Goal: Task Accomplishment & Management: Manage account settings

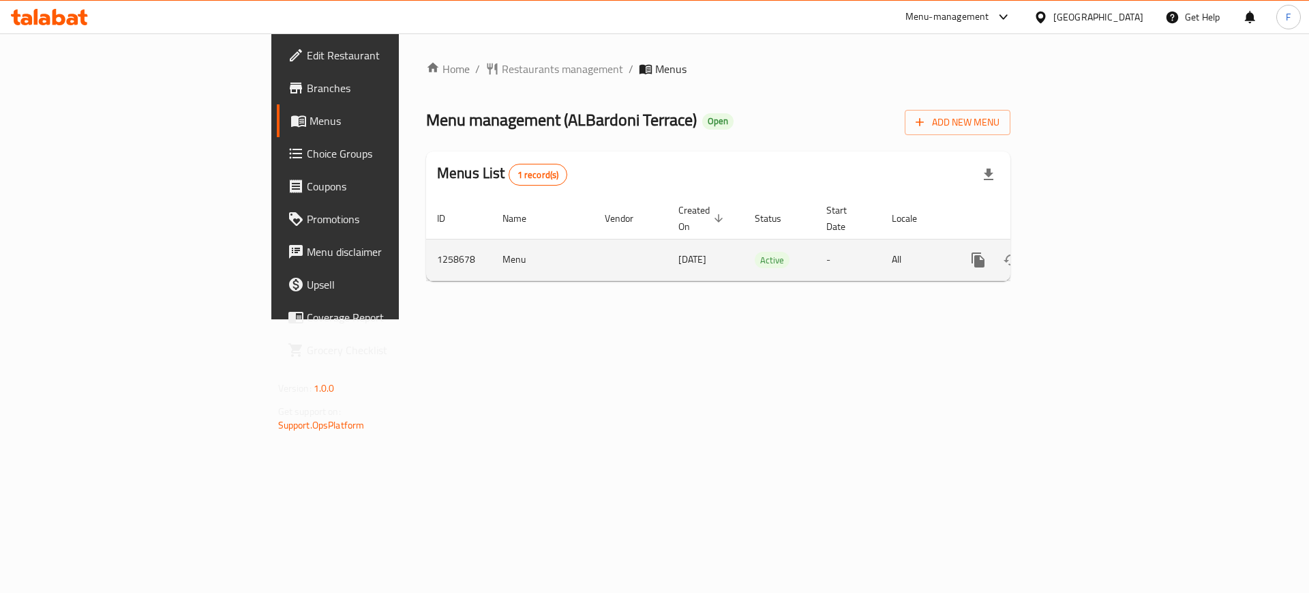
click at [1083, 254] on icon "enhanced table" at bounding box center [1077, 260] width 12 height 12
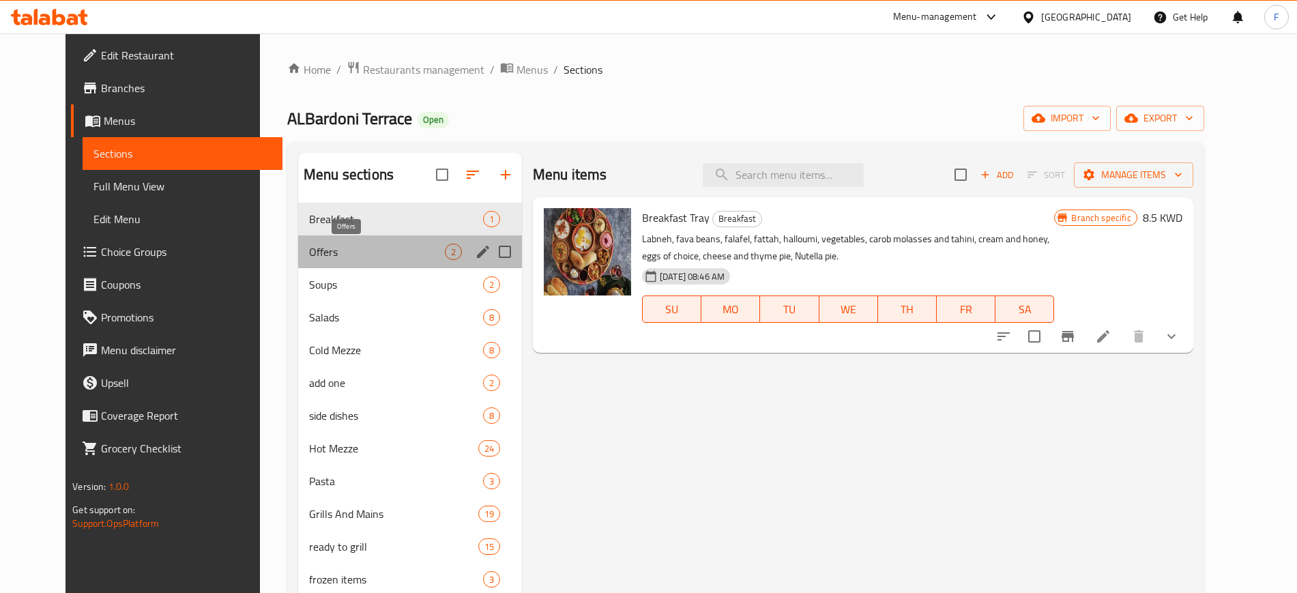
click at [372, 253] on span "Offers" at bounding box center [377, 251] width 136 height 16
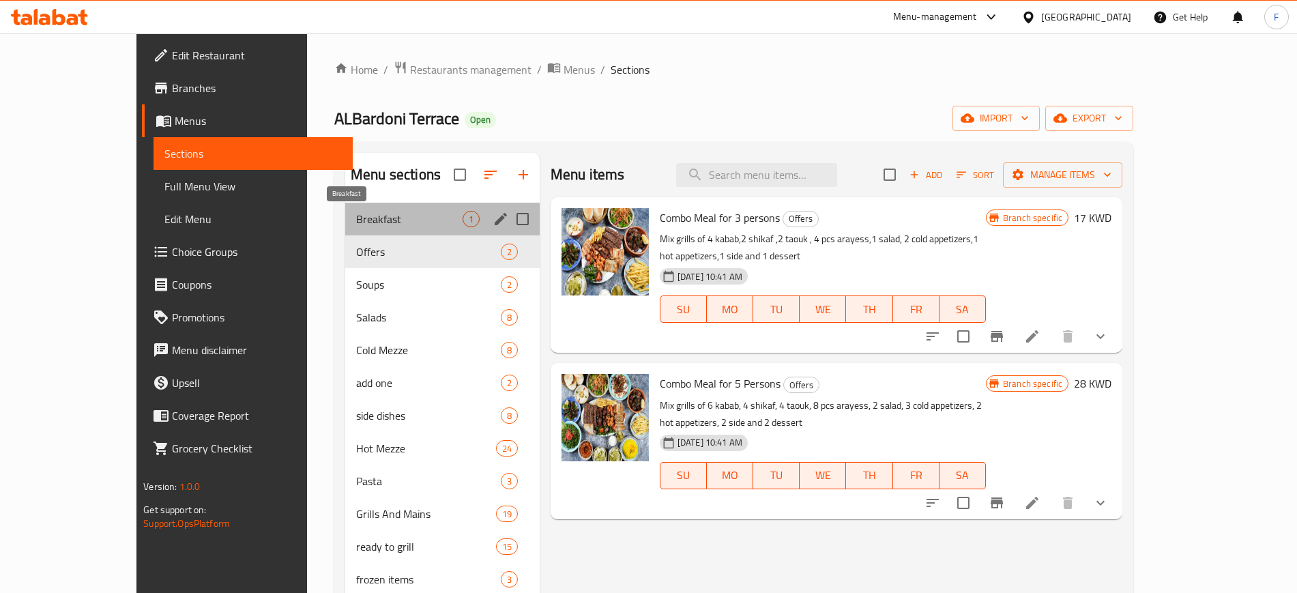
click at [356, 220] on span "Breakfast" at bounding box center [409, 219] width 106 height 16
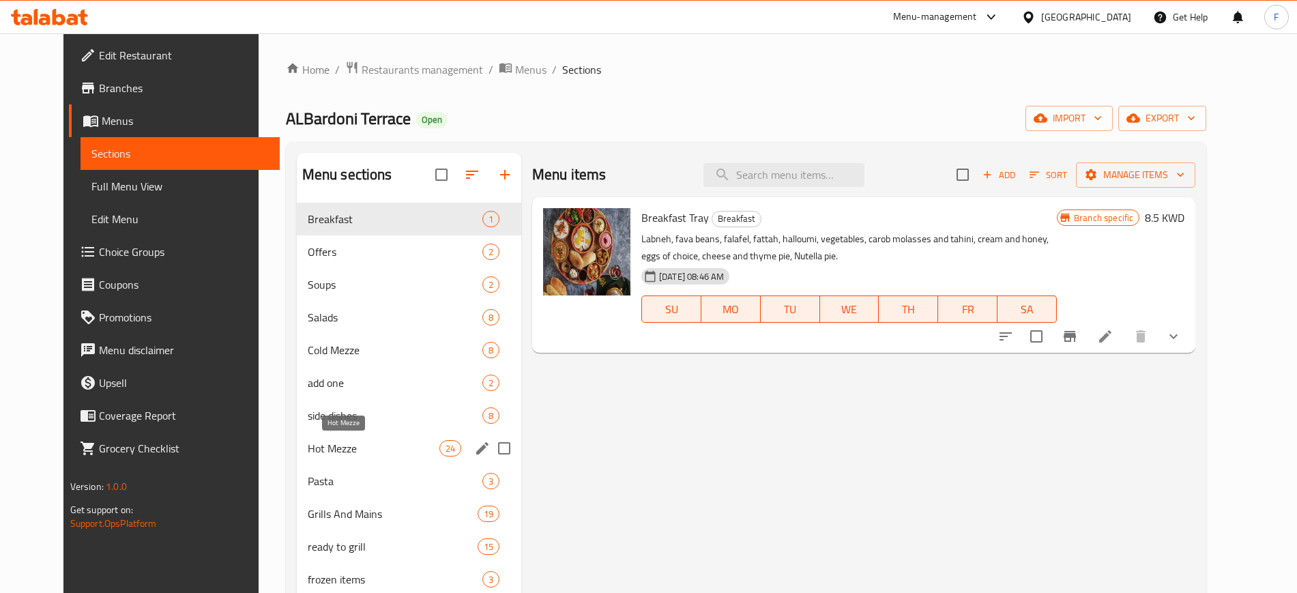
click at [319, 441] on span "Hot Mezze" at bounding box center [374, 448] width 132 height 16
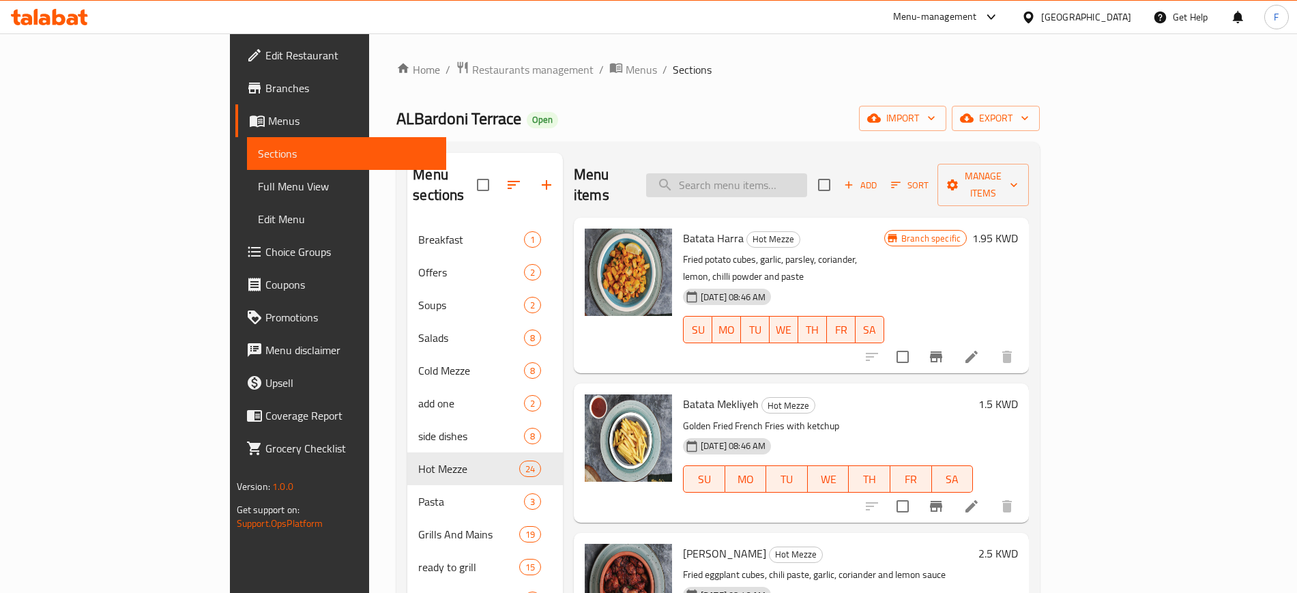
click at [778, 173] on input "search" at bounding box center [726, 185] width 161 height 24
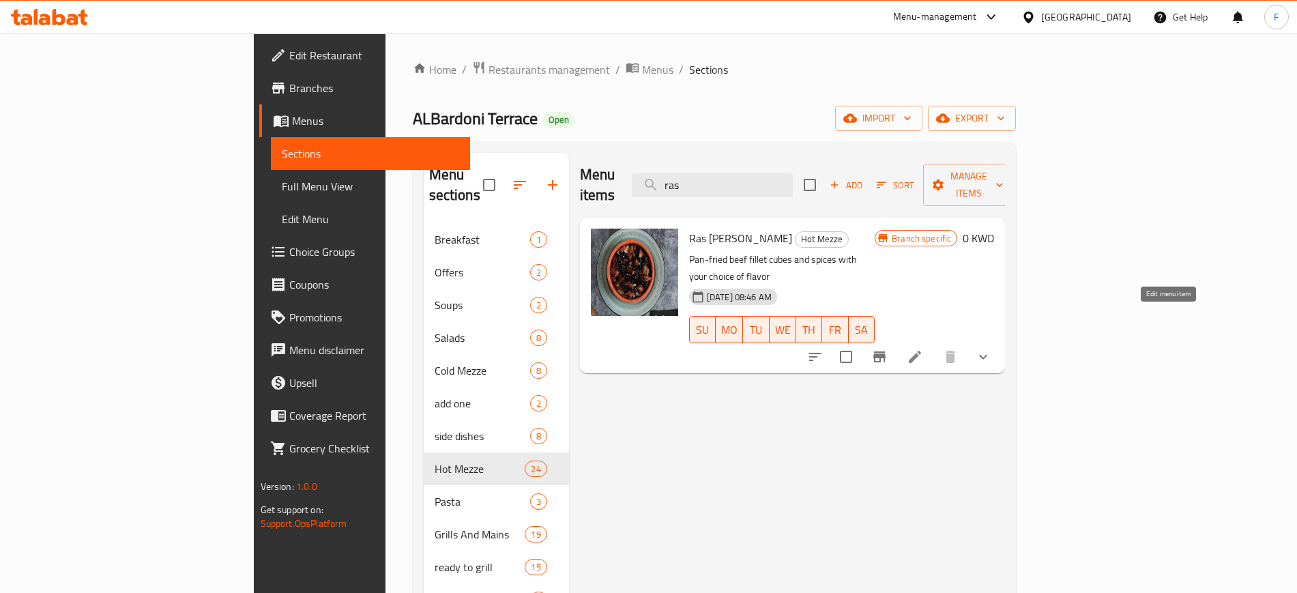
type input "ras"
click at [923, 349] on icon at bounding box center [914, 357] width 16 height 16
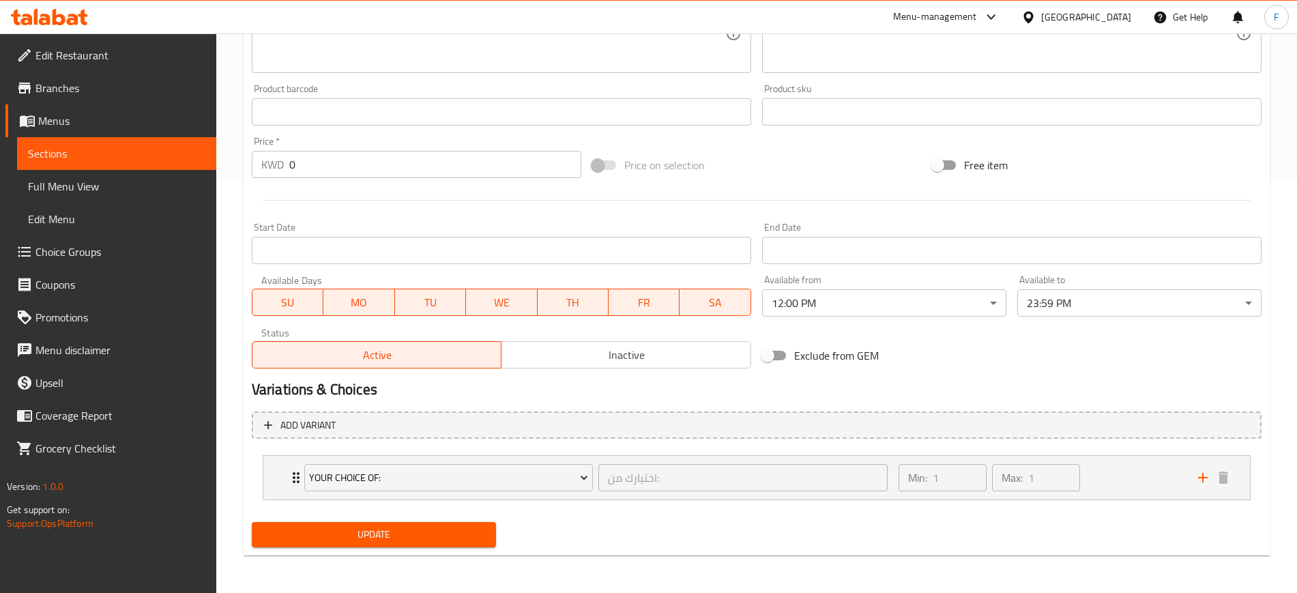
scroll to position [413, 0]
click at [1103, 469] on div "Min: 1 ​ Max: 1 ​" at bounding box center [1039, 477] width 299 height 44
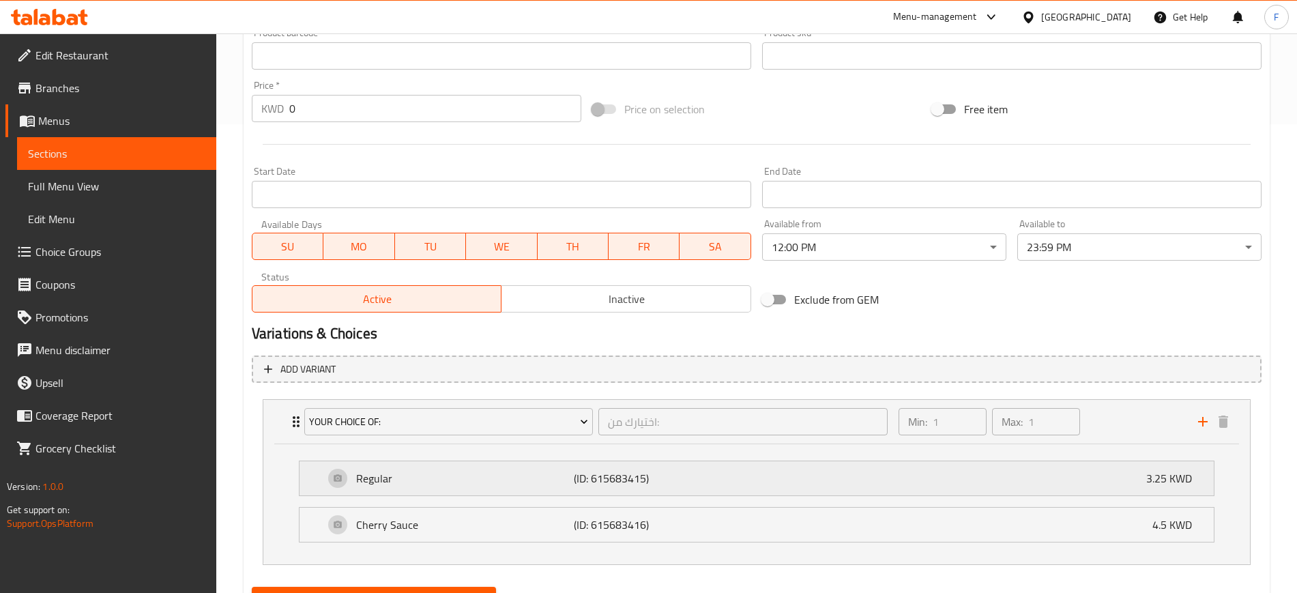
scroll to position [534, 0]
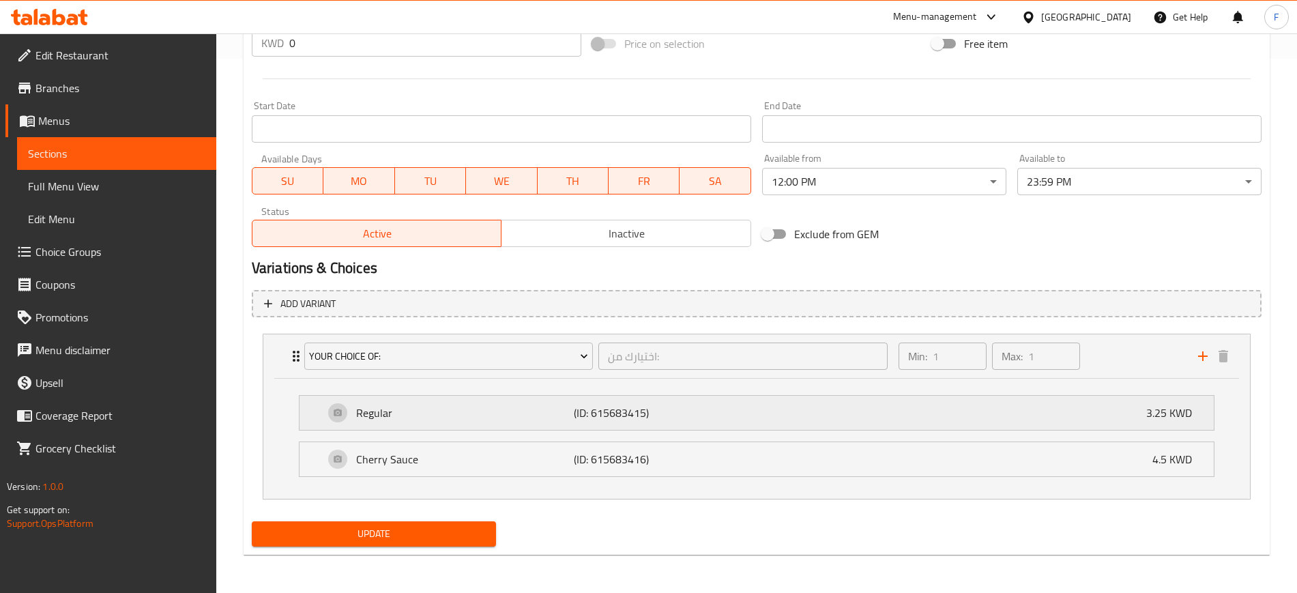
click at [512, 426] on div "Regular (ID: 615683415) 3.25 KWD" at bounding box center [760, 413] width 873 height 34
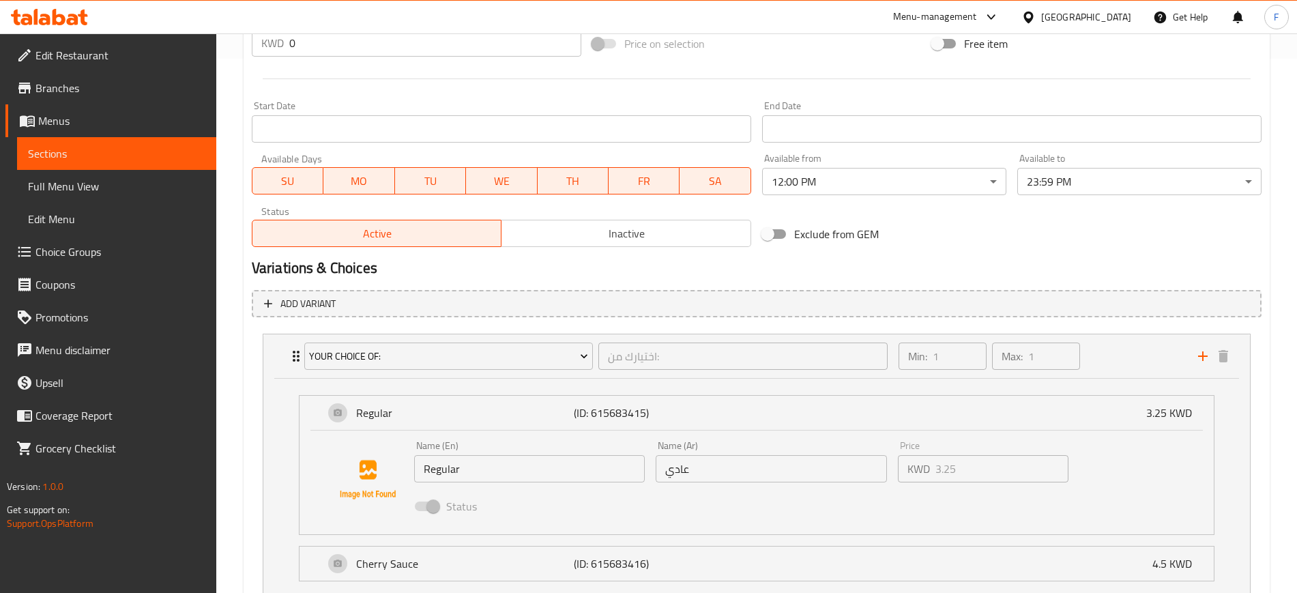
click at [870, 468] on div "Name (En) Regular Name (En) Name (Ar) عادي Name (Ar) Price KWD 3.25 Price Status" at bounding box center [771, 479] width 725 height 89
click at [923, 481] on div "KWD 3.25 Price" at bounding box center [983, 468] width 171 height 27
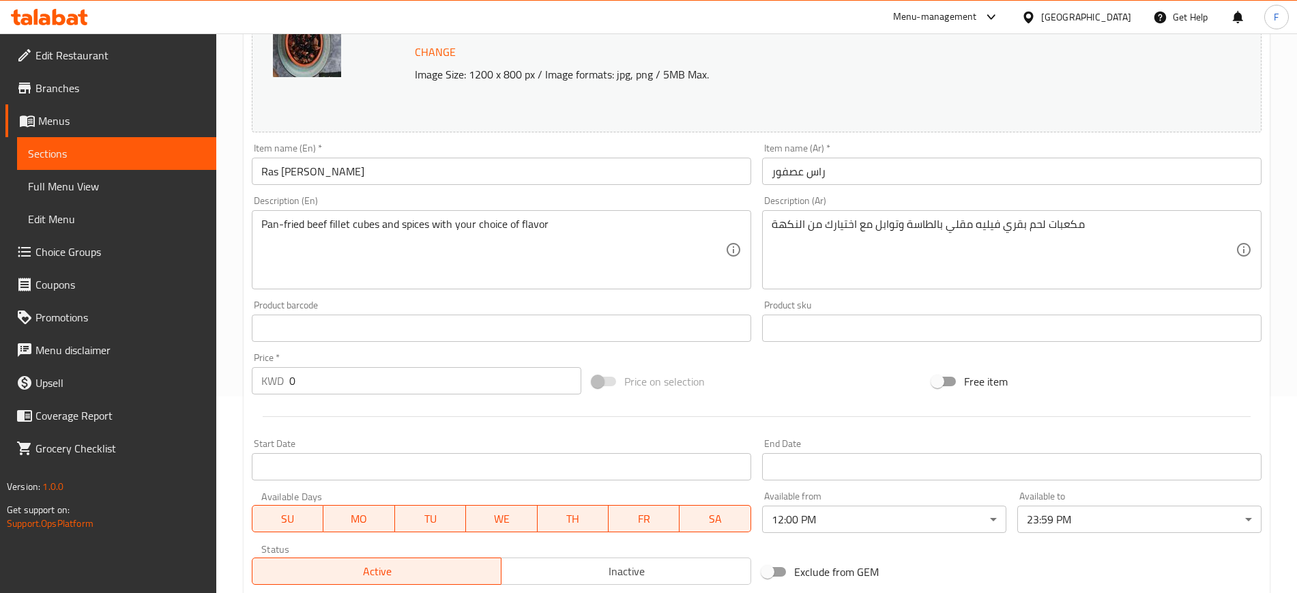
scroll to position [0, 0]
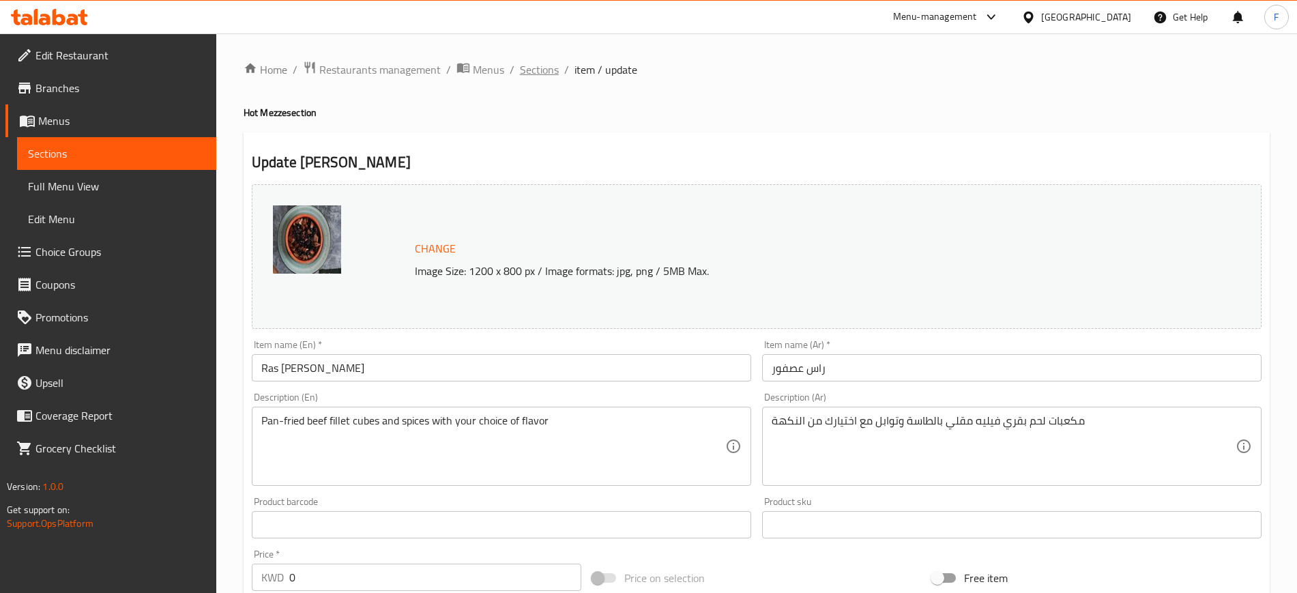
click at [529, 76] on span "Sections" at bounding box center [539, 69] width 39 height 16
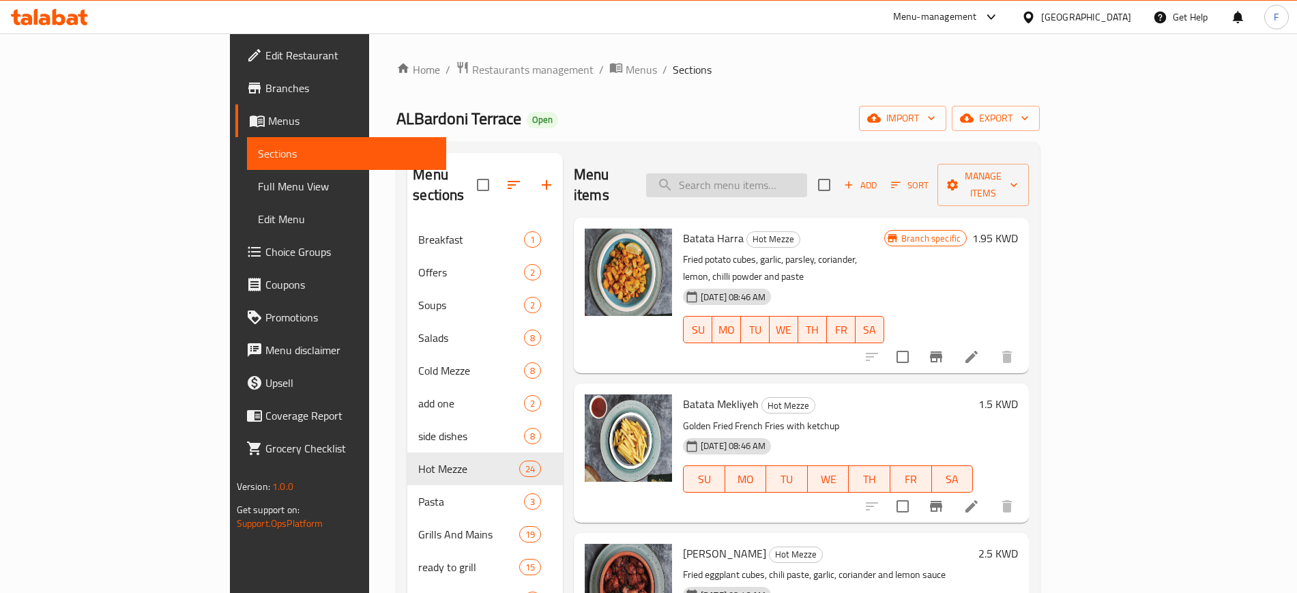
click at [807, 173] on input "search" at bounding box center [726, 185] width 161 height 24
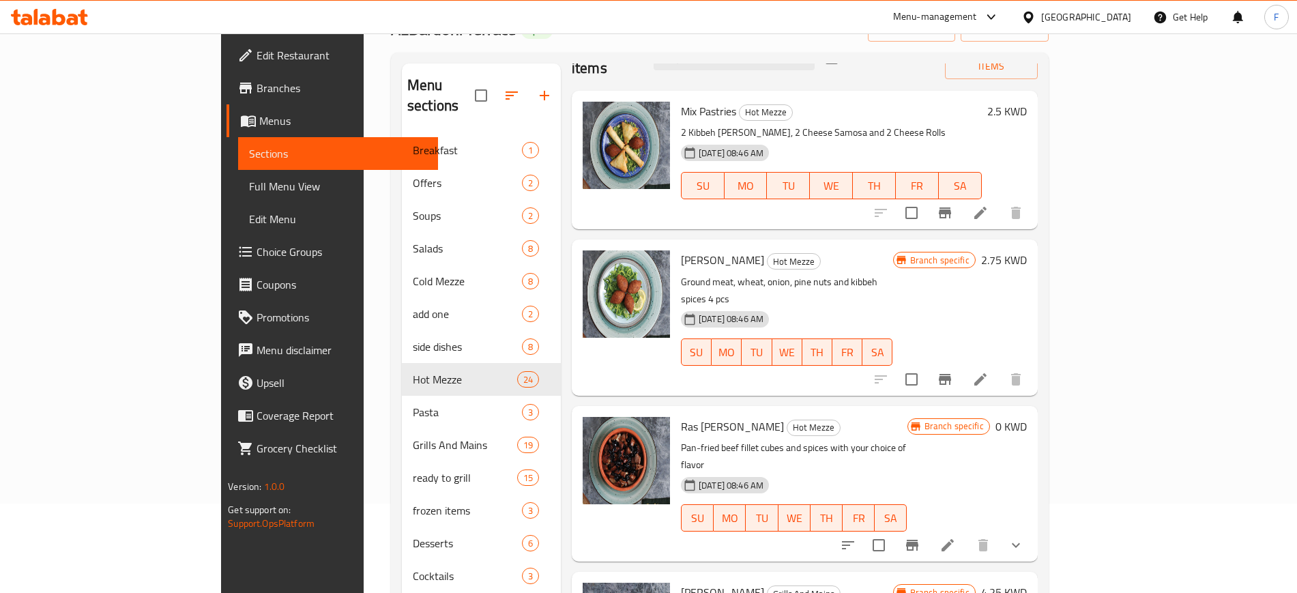
scroll to position [191, 0]
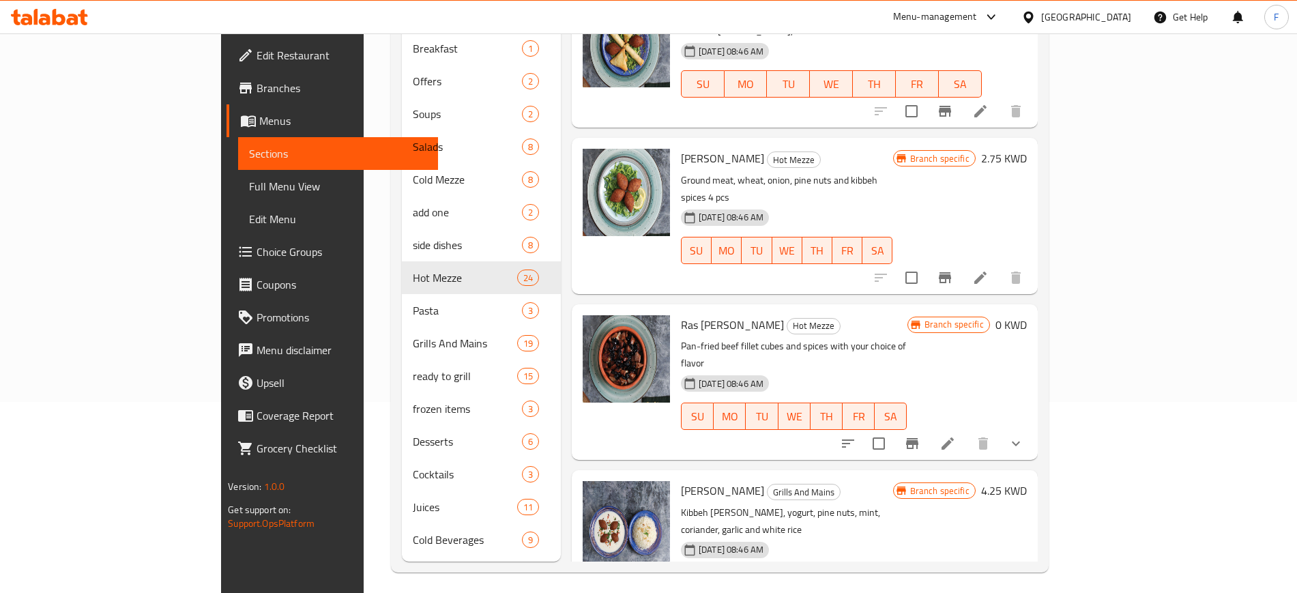
type input "ras"
click at [1024, 435] on icon "show more" at bounding box center [1015, 443] width 16 height 16
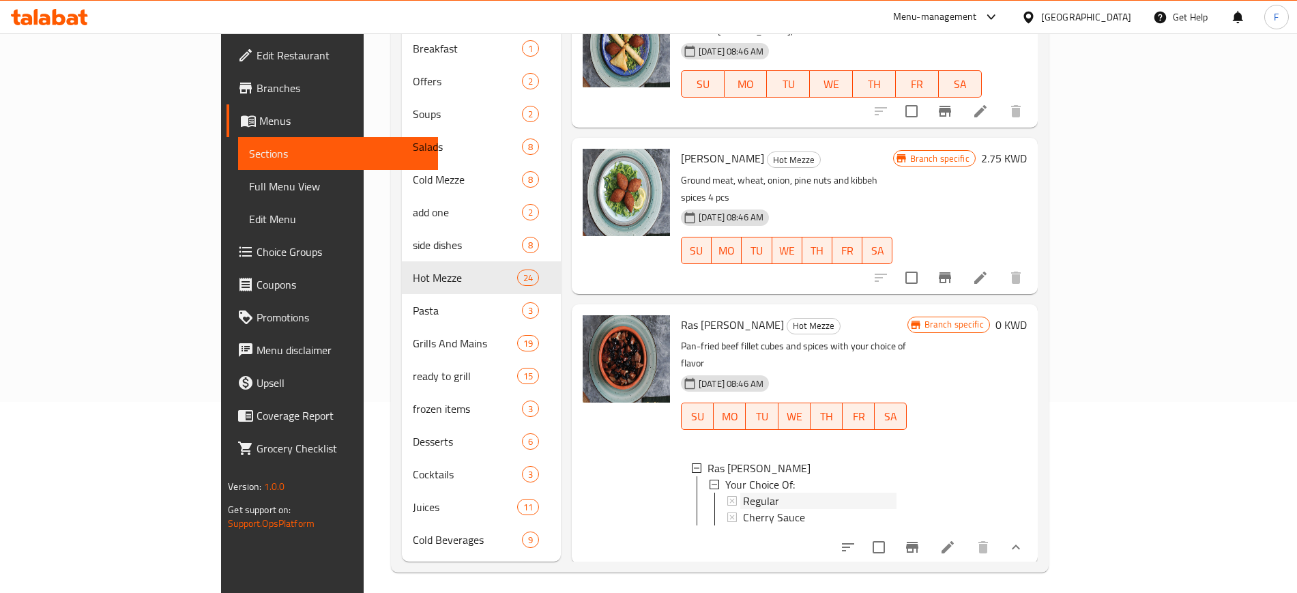
click at [743, 492] on span "Regular" at bounding box center [761, 500] width 36 height 16
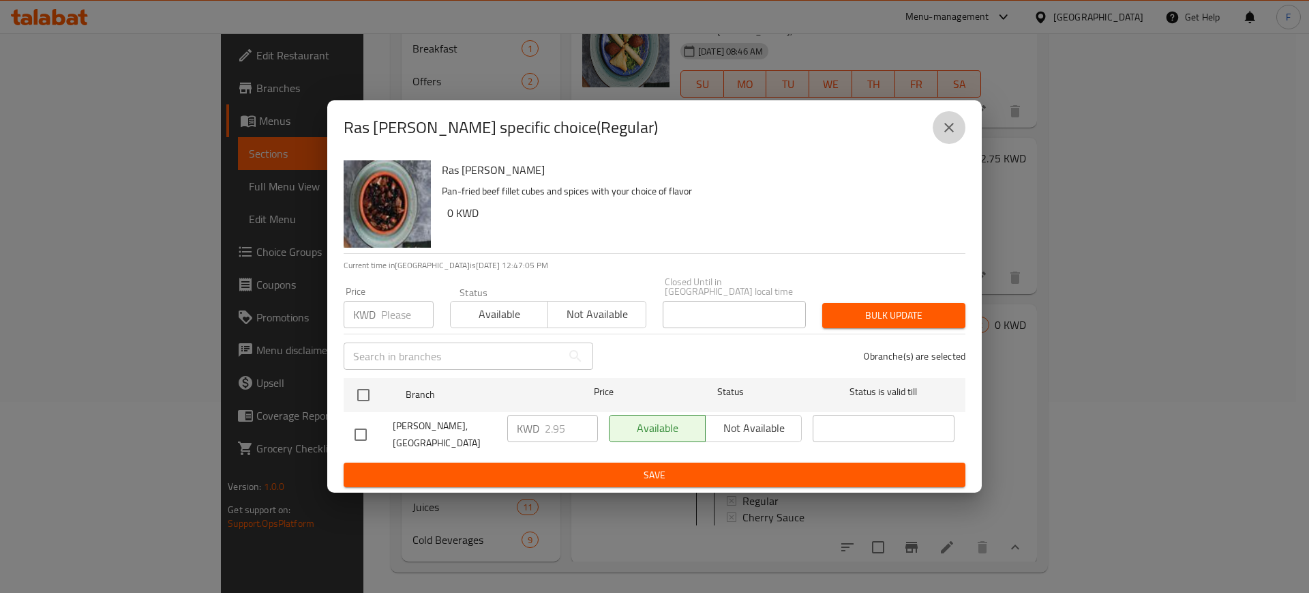
click at [950, 128] on icon "close" at bounding box center [949, 127] width 16 height 16
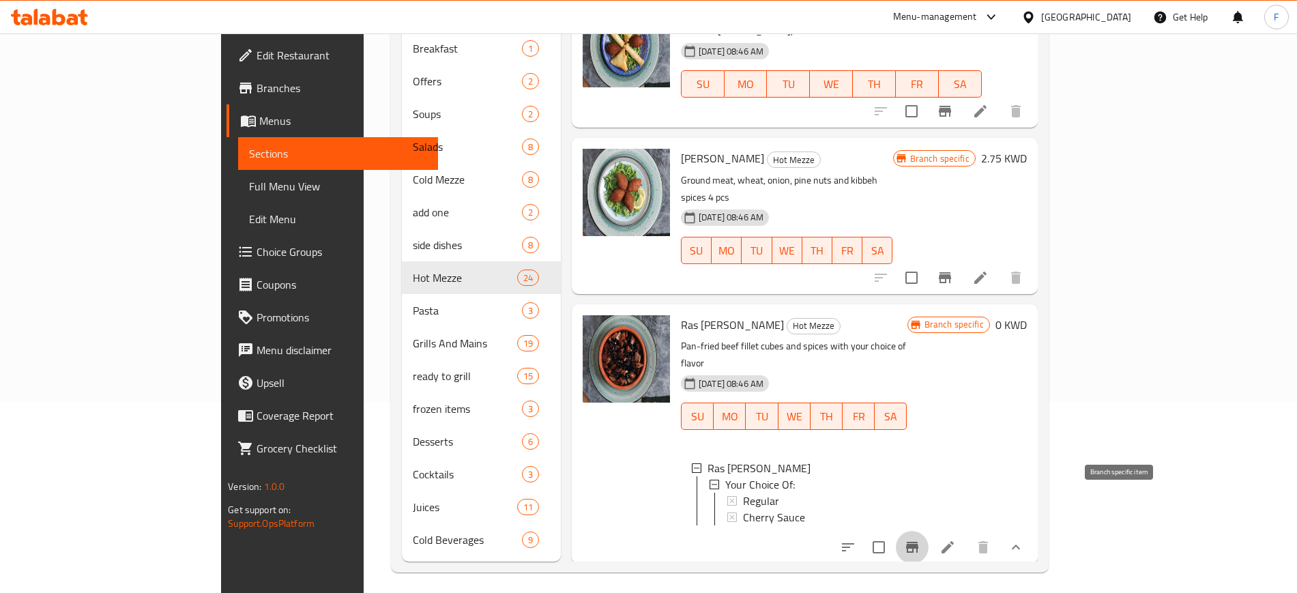
click at [920, 539] on icon "Branch-specific-item" at bounding box center [912, 547] width 16 height 16
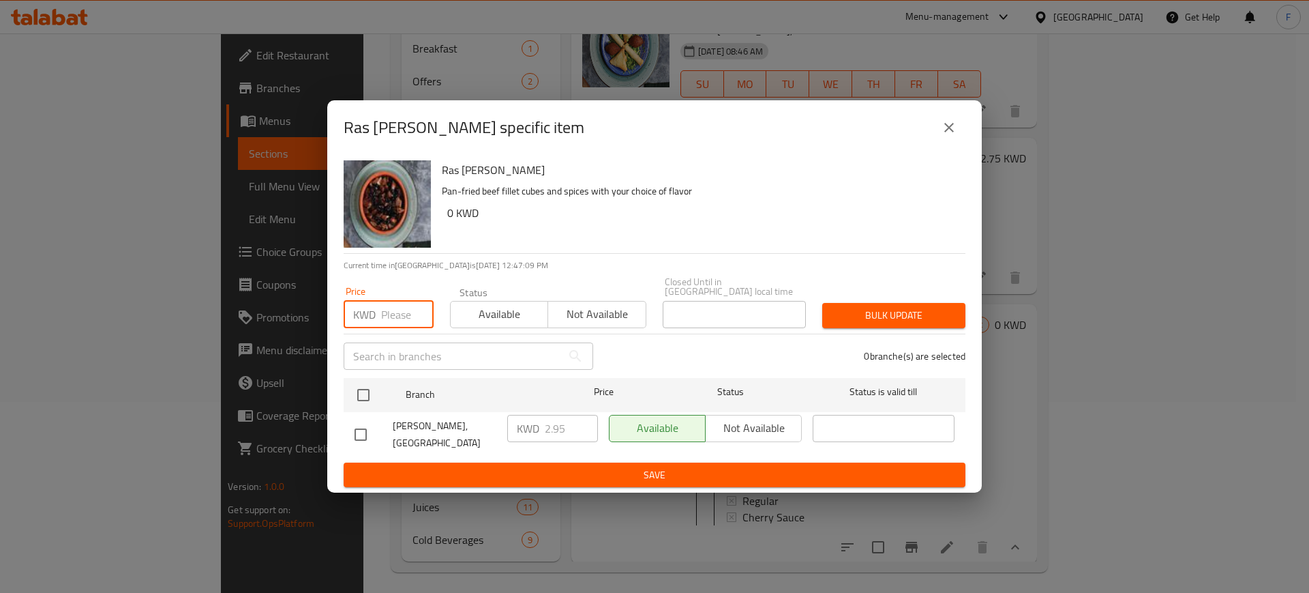
click at [405, 309] on input "number" at bounding box center [407, 314] width 53 height 27
type input "0"
click at [363, 387] on input "checkbox" at bounding box center [363, 395] width 29 height 29
checkbox input "true"
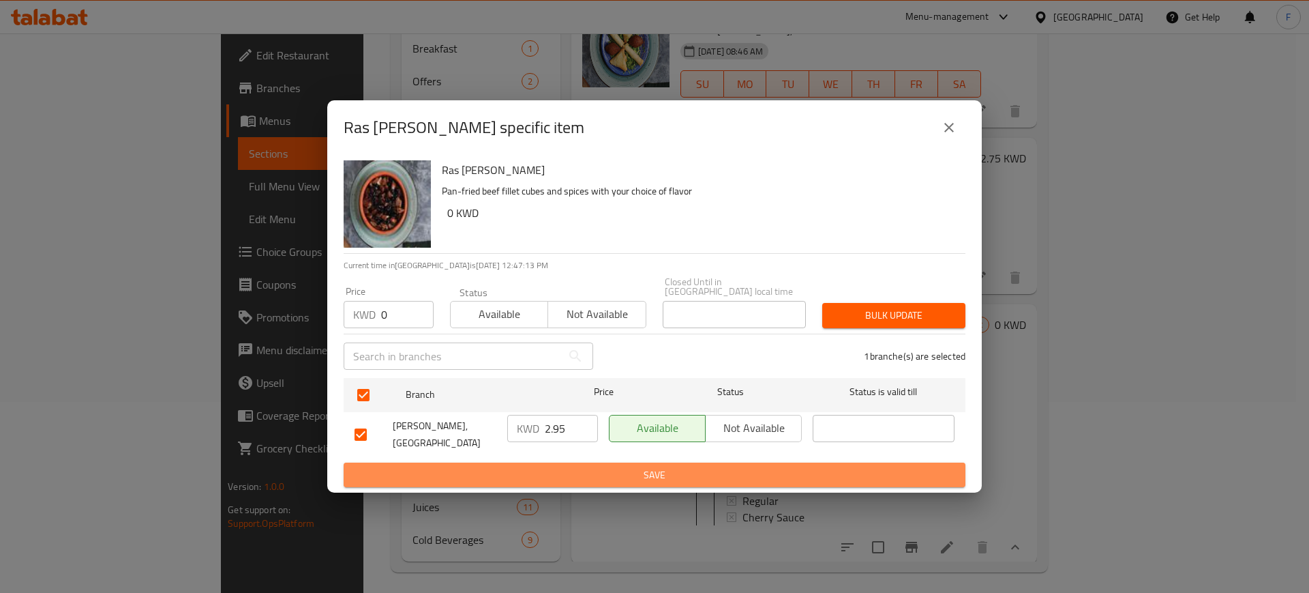
click at [638, 467] on span "Save" at bounding box center [655, 475] width 600 height 17
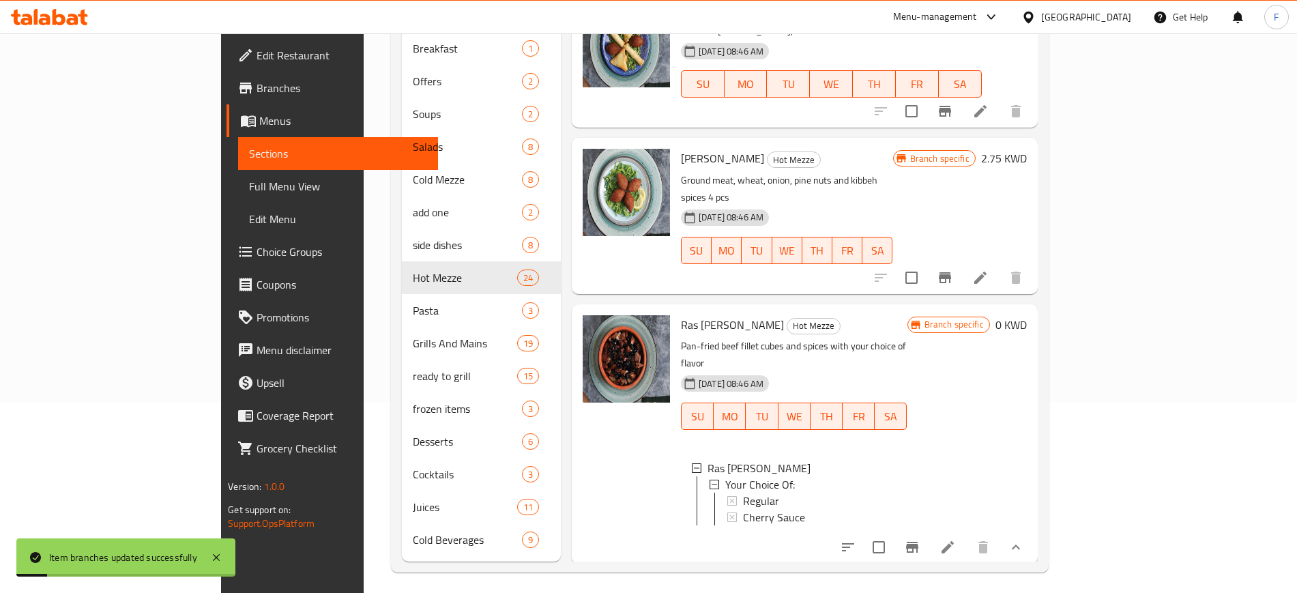
click at [743, 492] on div "Regular" at bounding box center [819, 500] width 153 height 16
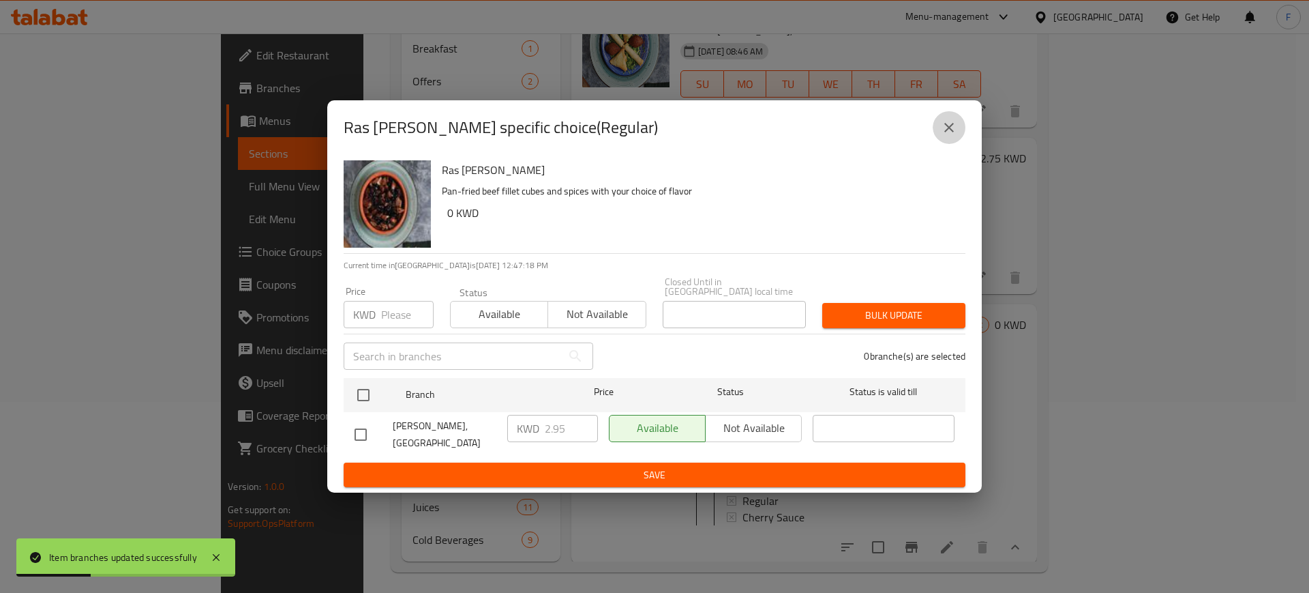
click at [949, 128] on icon "close" at bounding box center [949, 127] width 16 height 16
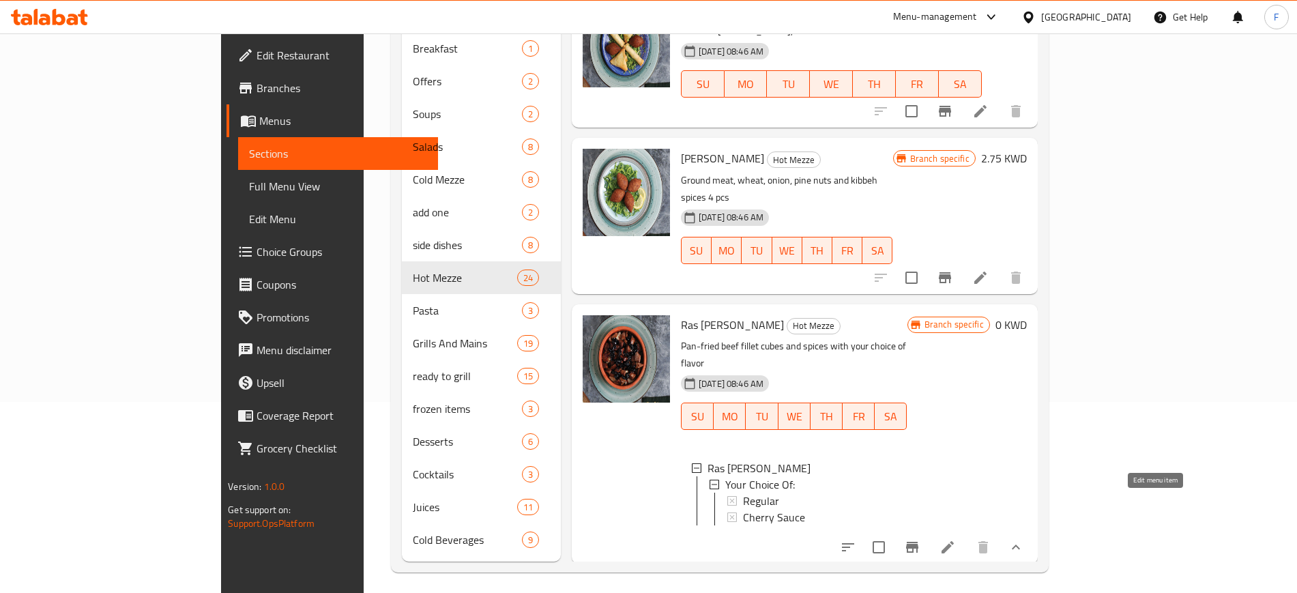
click at [956, 539] on icon at bounding box center [947, 547] width 16 height 16
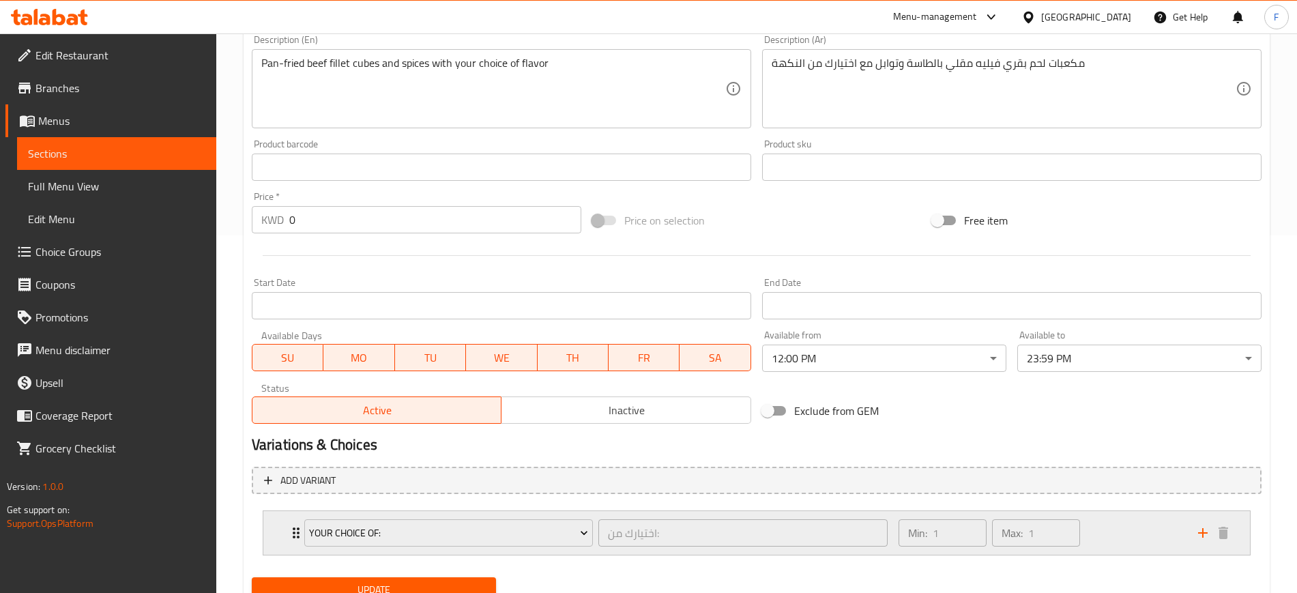
scroll to position [413, 0]
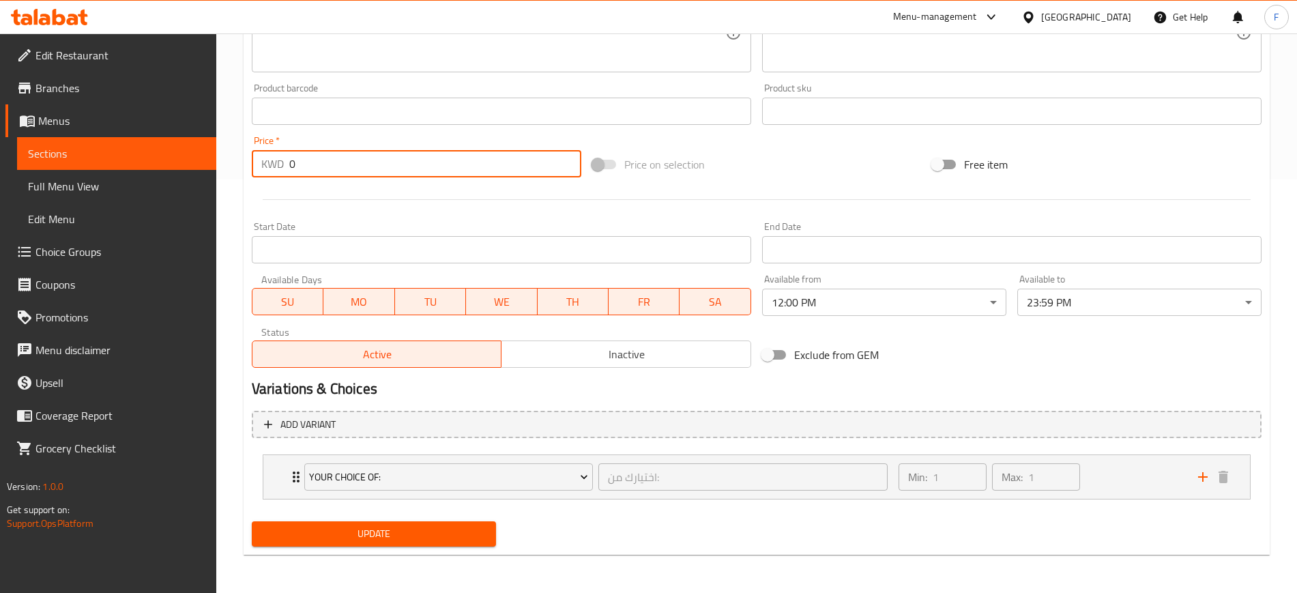
drag, startPoint x: 315, startPoint y: 165, endPoint x: 482, endPoint y: 530, distance: 401.3
click at [218, 160] on div "Home / Restaurants management / Menus / Sections / item / update Hot Mezze sect…" at bounding box center [756, 106] width 1080 height 973
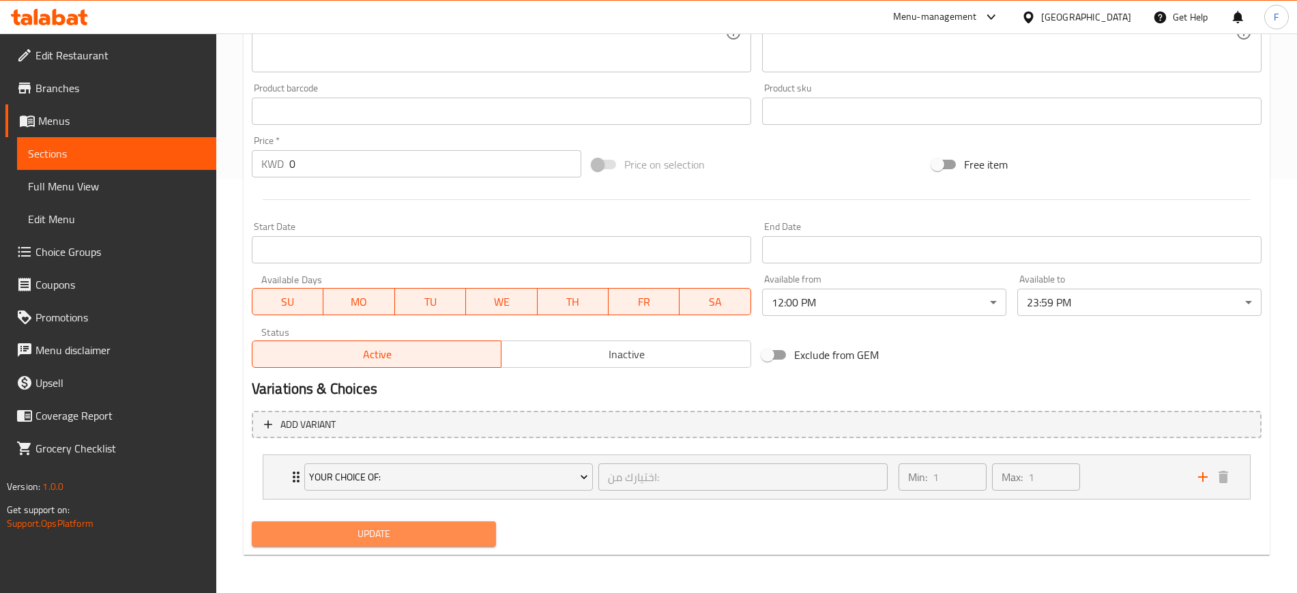
click at [346, 545] on button "Update" at bounding box center [374, 533] width 244 height 25
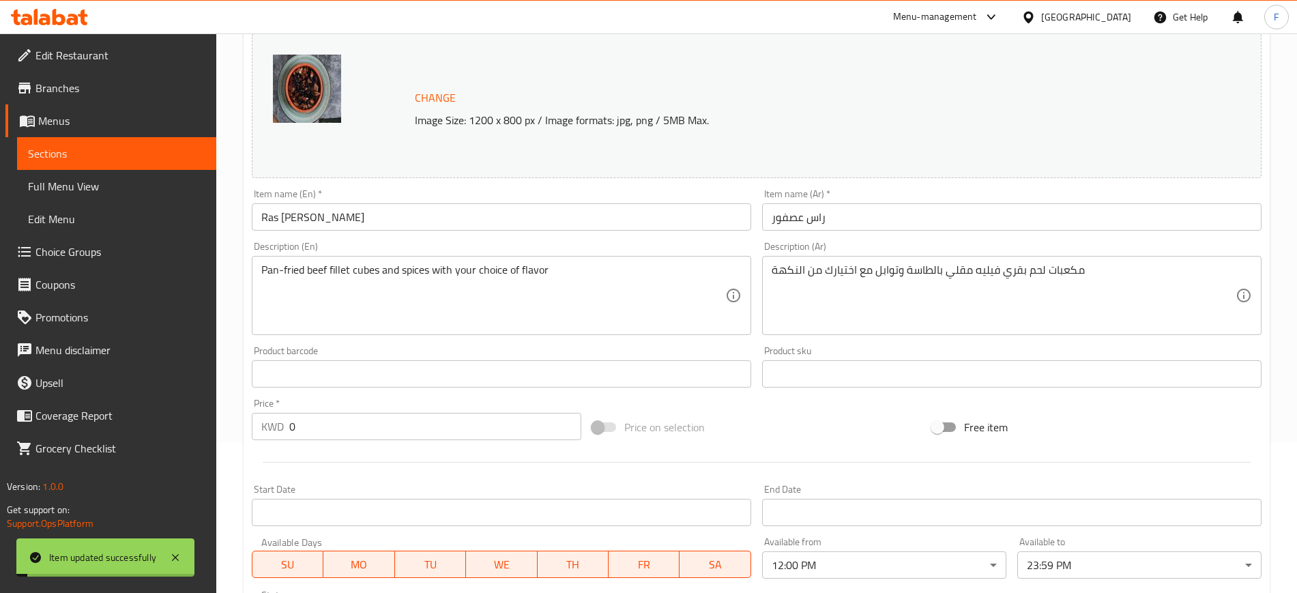
scroll to position [0, 0]
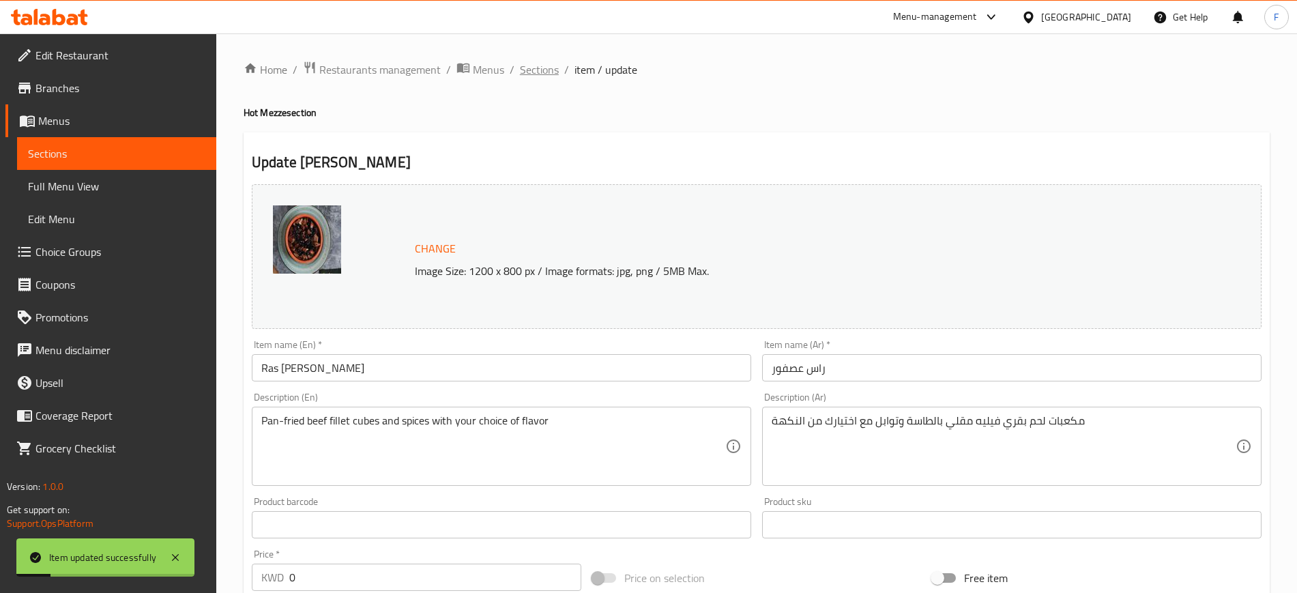
click at [528, 70] on span "Sections" at bounding box center [539, 69] width 39 height 16
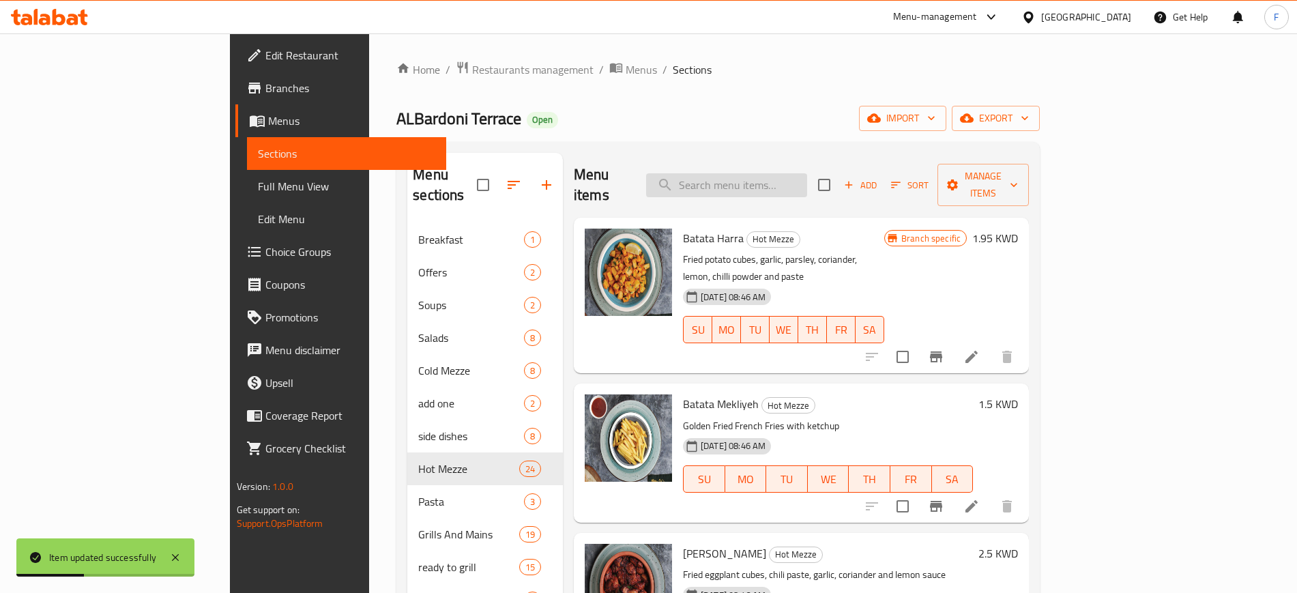
click at [783, 183] on input "search" at bounding box center [726, 185] width 161 height 24
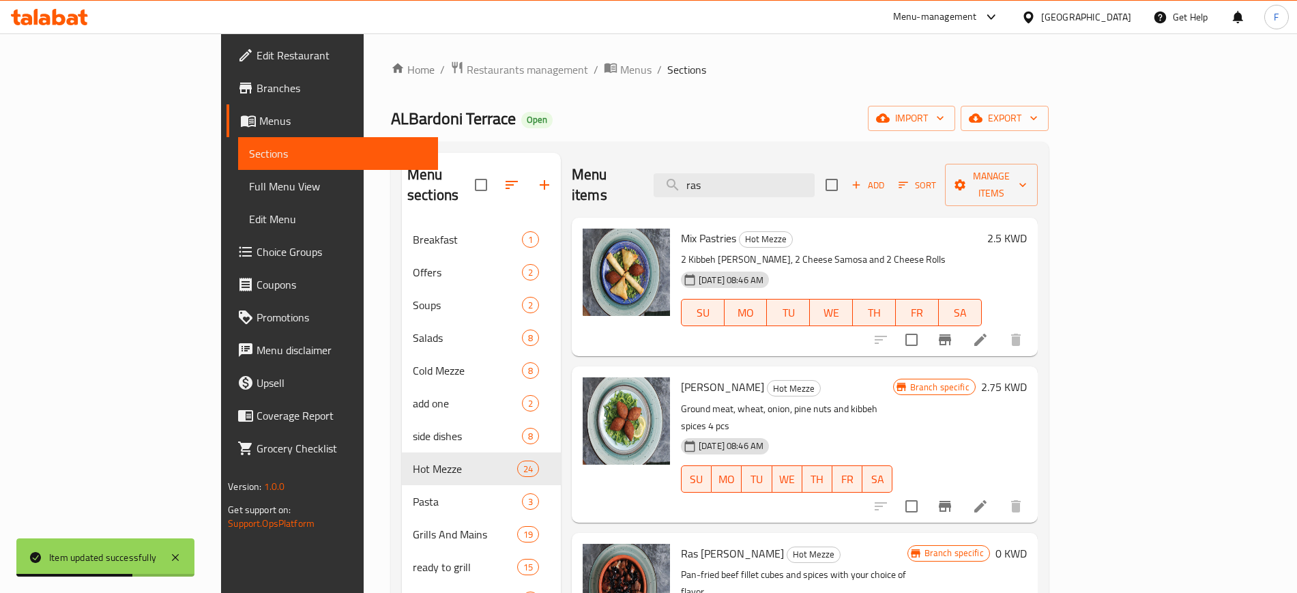
type input "ras"
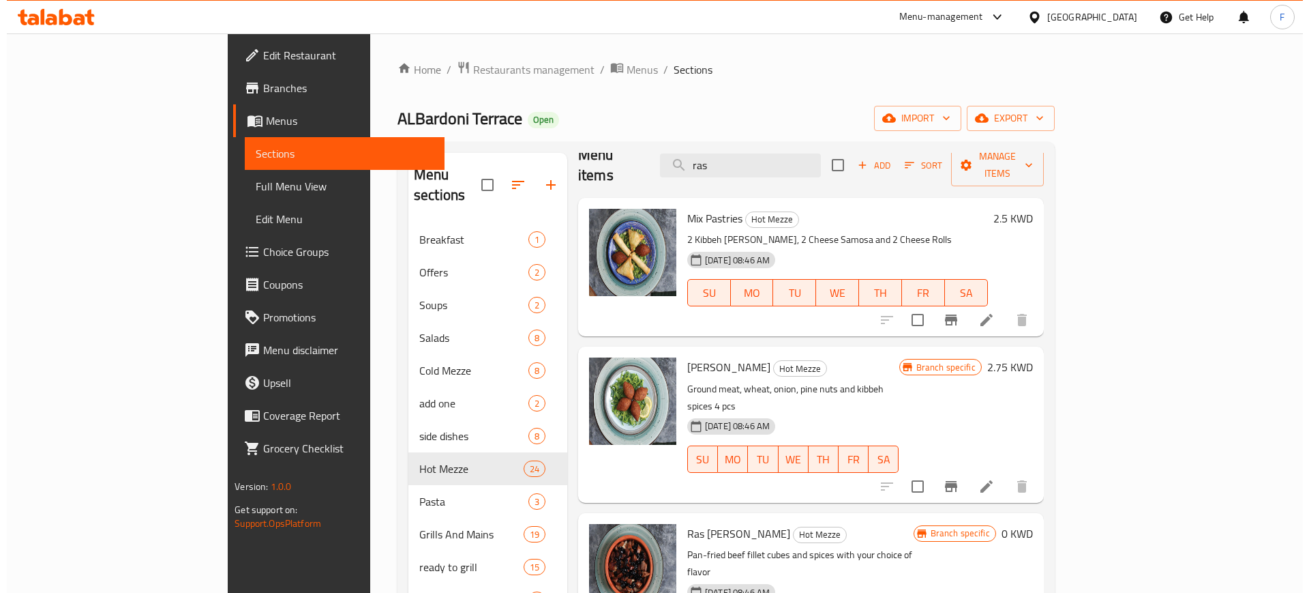
scroll to position [38, 0]
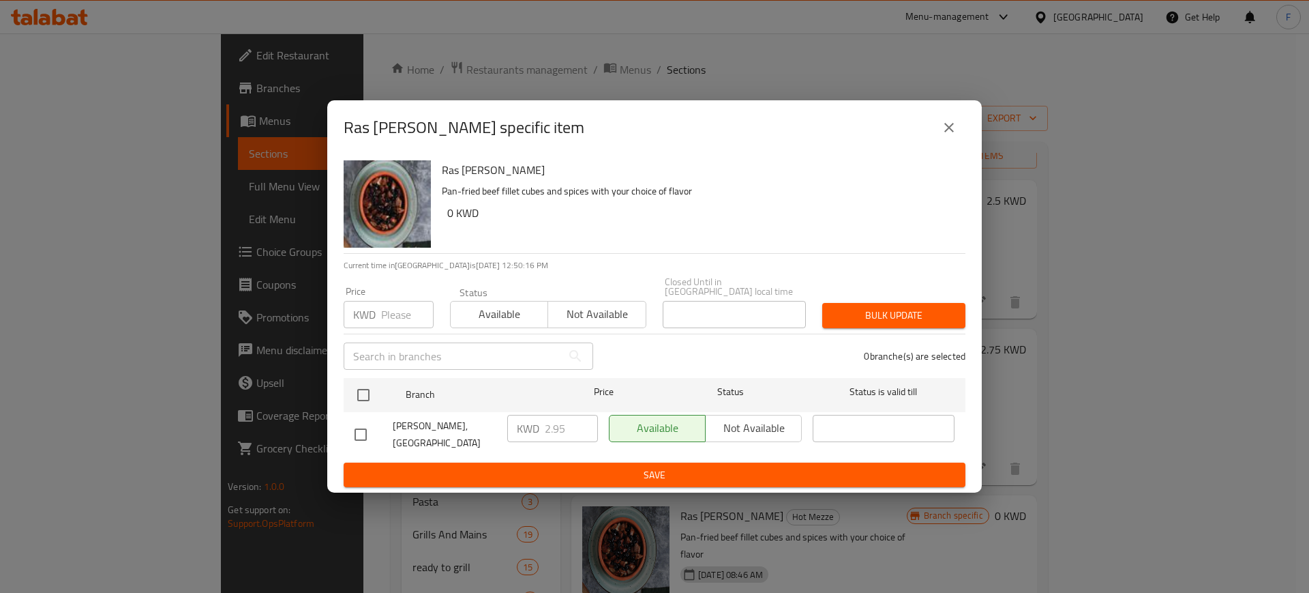
click at [361, 430] on input "checkbox" at bounding box center [360, 434] width 29 height 29
checkbox input "true"
drag, startPoint x: 574, startPoint y: 424, endPoint x: 469, endPoint y: 411, distance: 105.2
click at [470, 409] on div "[PERSON_NAME], Salmiya KWD 2.95 ​ Available Not available ​" at bounding box center [654, 434] width 611 height 50
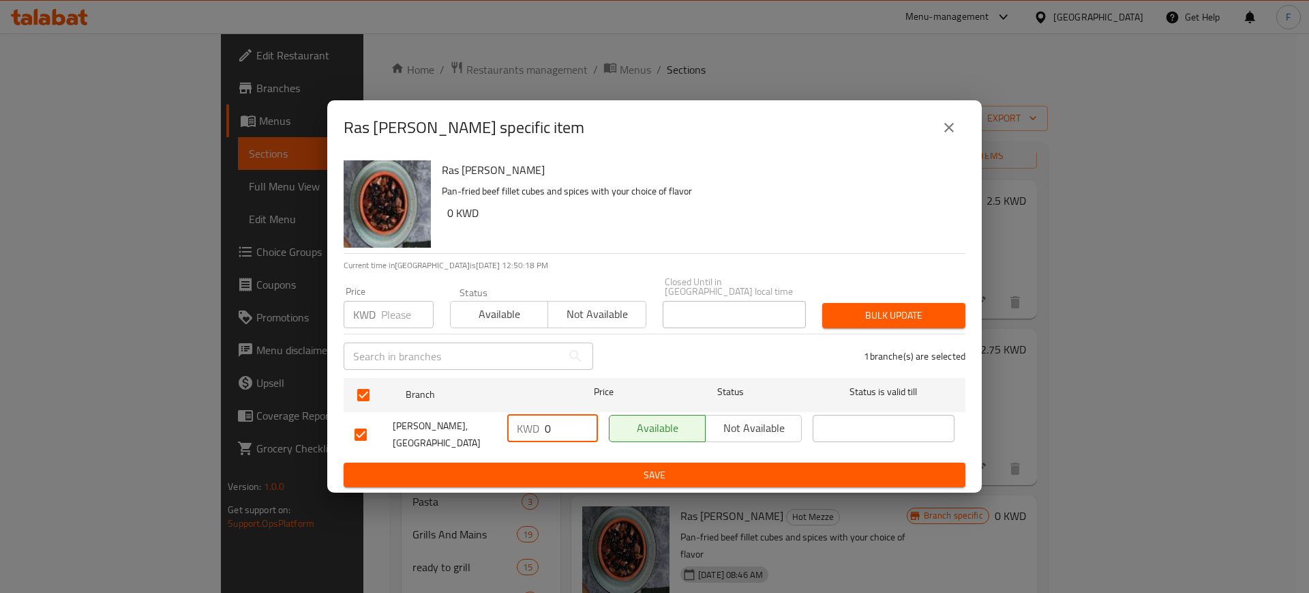
type input "0"
click at [574, 475] on span "Save" at bounding box center [655, 475] width 600 height 17
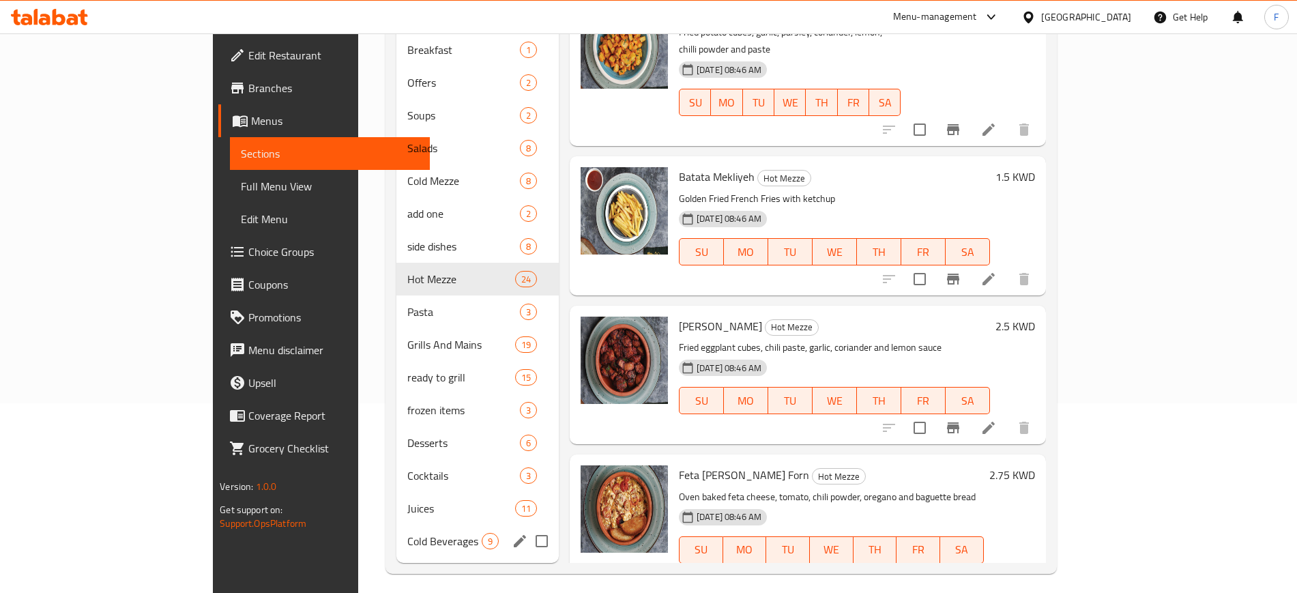
scroll to position [191, 0]
click at [407, 433] on span "Desserts" at bounding box center [444, 441] width 74 height 16
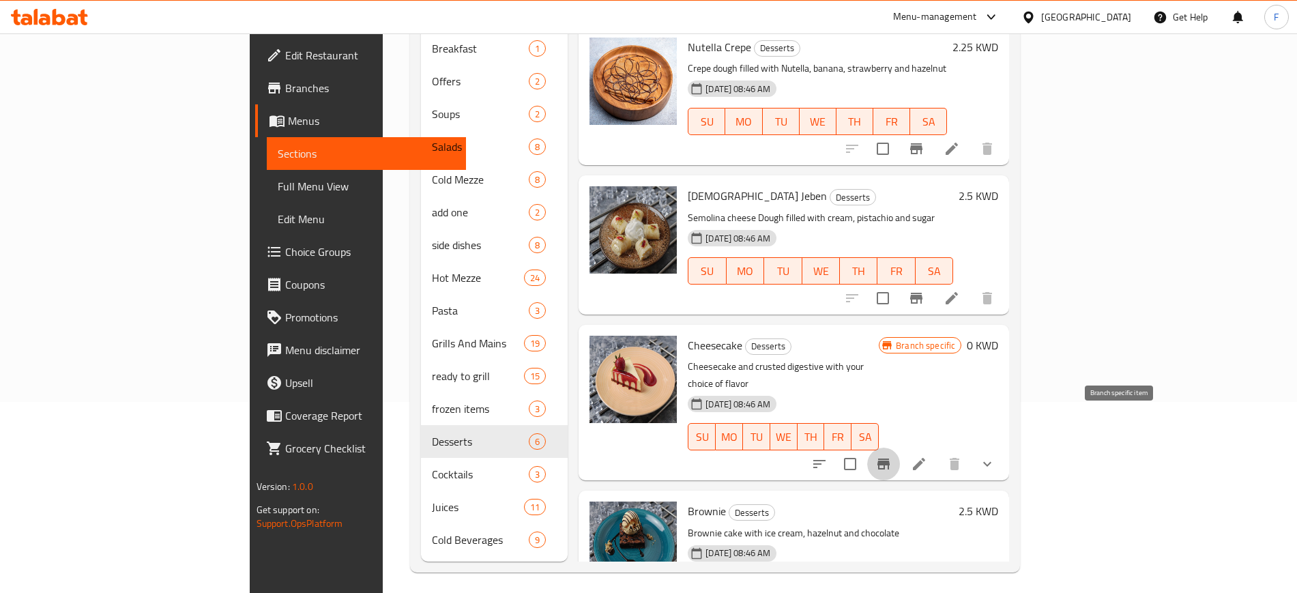
click at [891, 456] on icon "Branch-specific-item" at bounding box center [883, 464] width 16 height 16
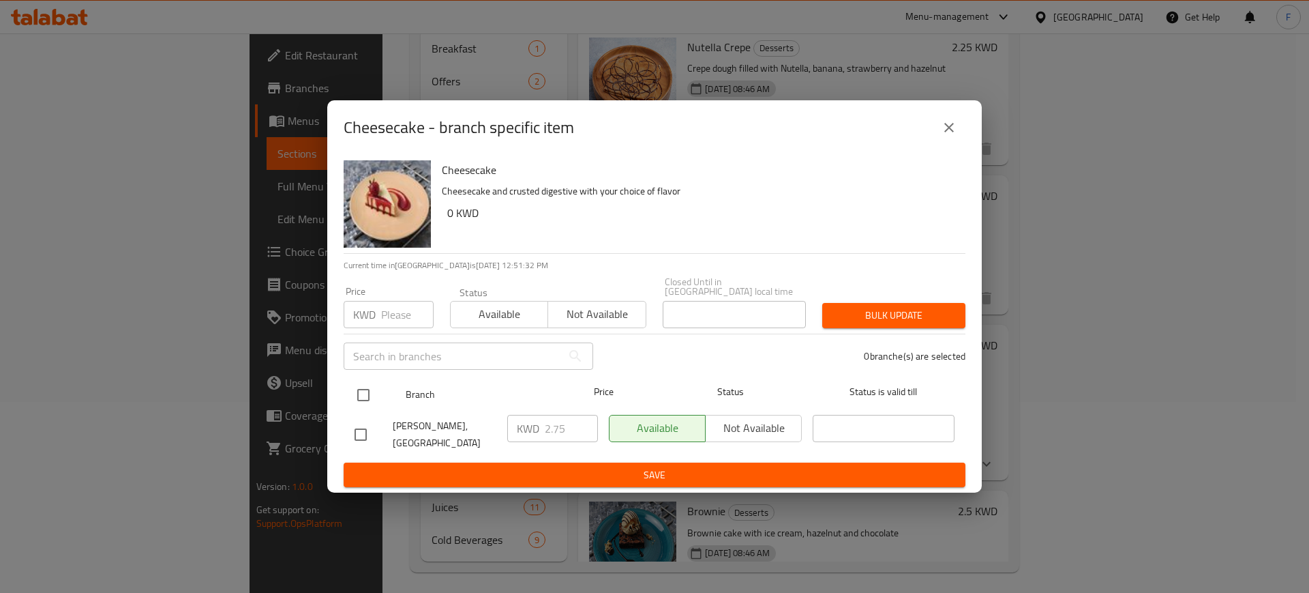
click at [368, 391] on input "checkbox" at bounding box center [363, 395] width 29 height 29
checkbox input "true"
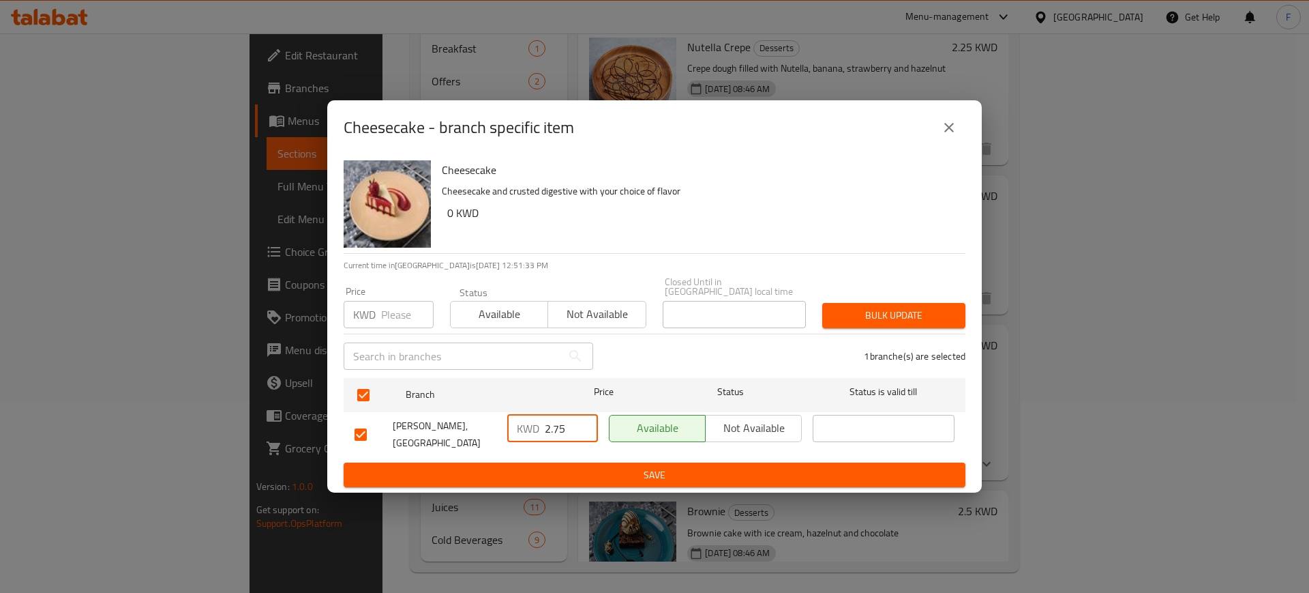
drag, startPoint x: 572, startPoint y: 418, endPoint x: 452, endPoint y: 412, distance: 120.2
click at [452, 412] on div "[PERSON_NAME], Salmiya KWD 2.75 ​ Available Not available ​" at bounding box center [654, 434] width 611 height 50
type input "0"
click at [581, 467] on span "Save" at bounding box center [655, 475] width 600 height 17
